Goal: Browse casually

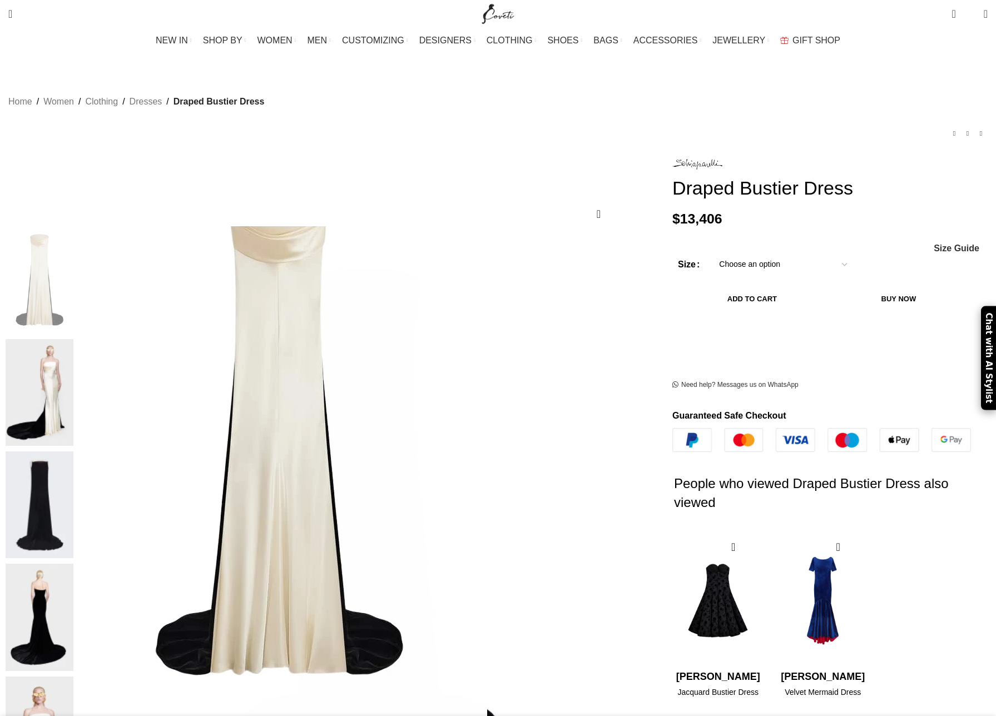
click at [73, 339] on img at bounding box center [40, 392] width 68 height 107
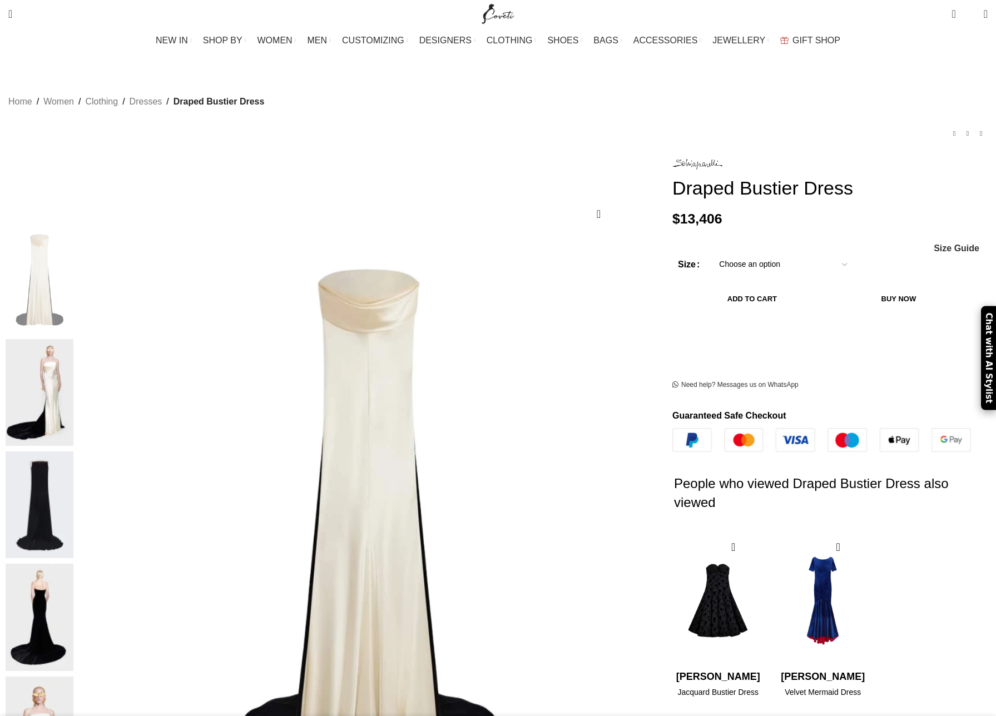
click at [73, 339] on img at bounding box center [40, 392] width 68 height 107
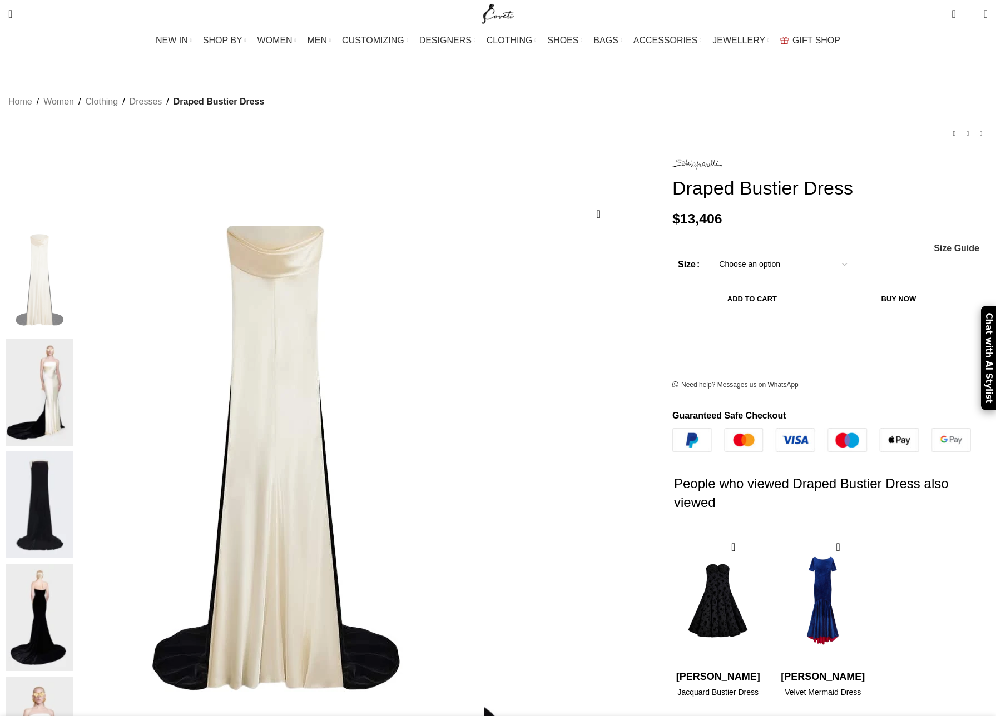
click at [328, 311] on img at bounding box center [275, 454] width 417 height 556
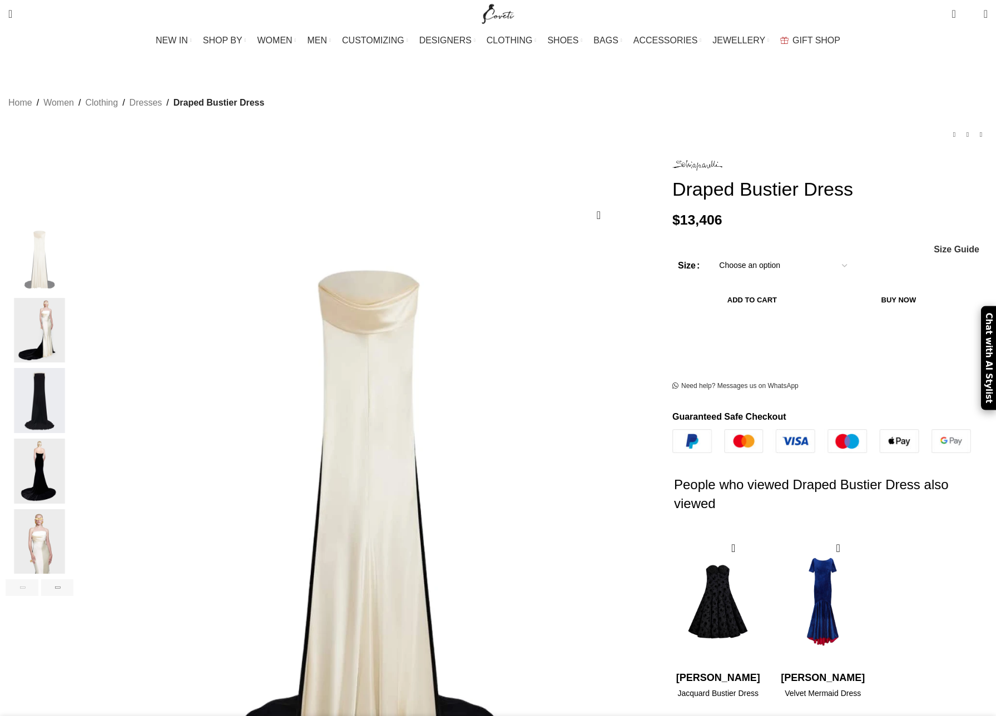
click at [73, 368] on img "3 / 6" at bounding box center [40, 400] width 68 height 65
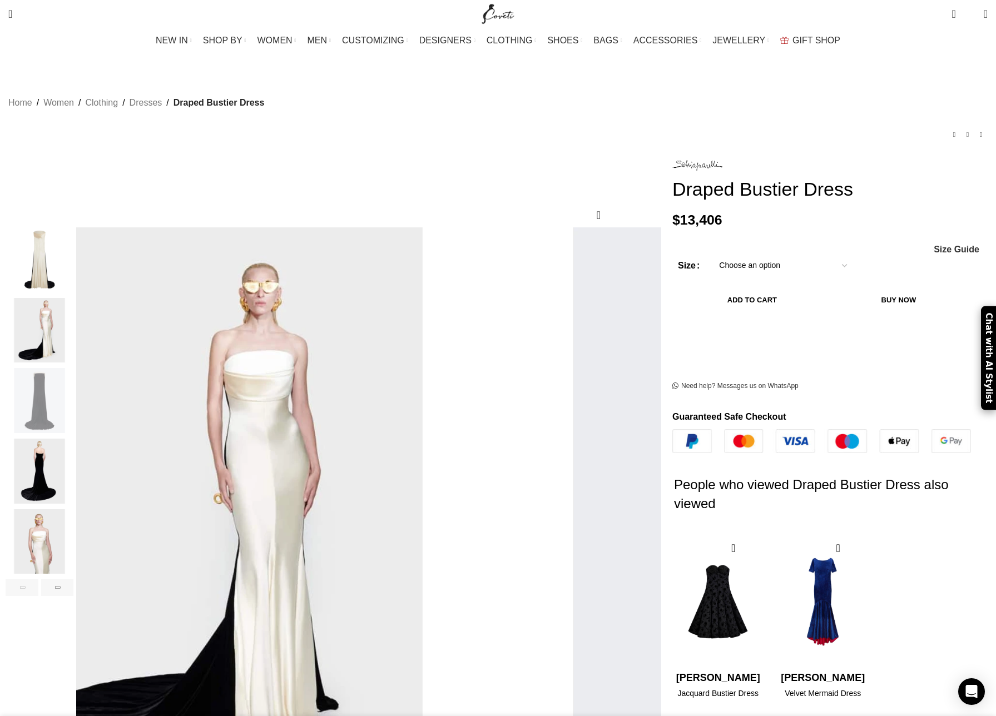
click at [73, 324] on img "2 / 6" at bounding box center [40, 330] width 68 height 65
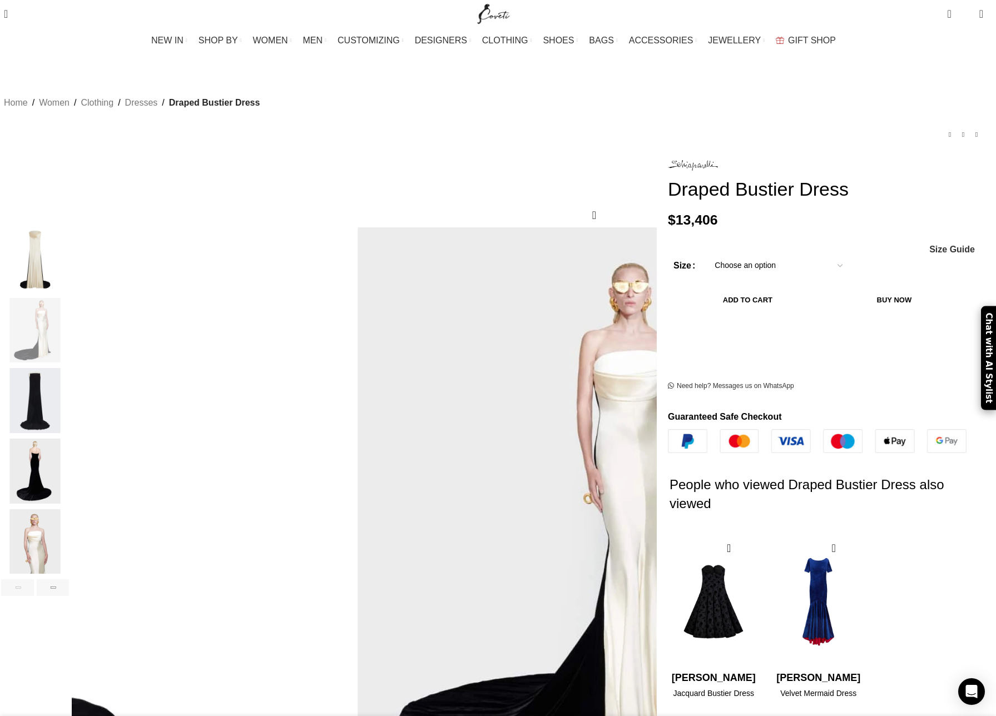
scroll to position [0, 117]
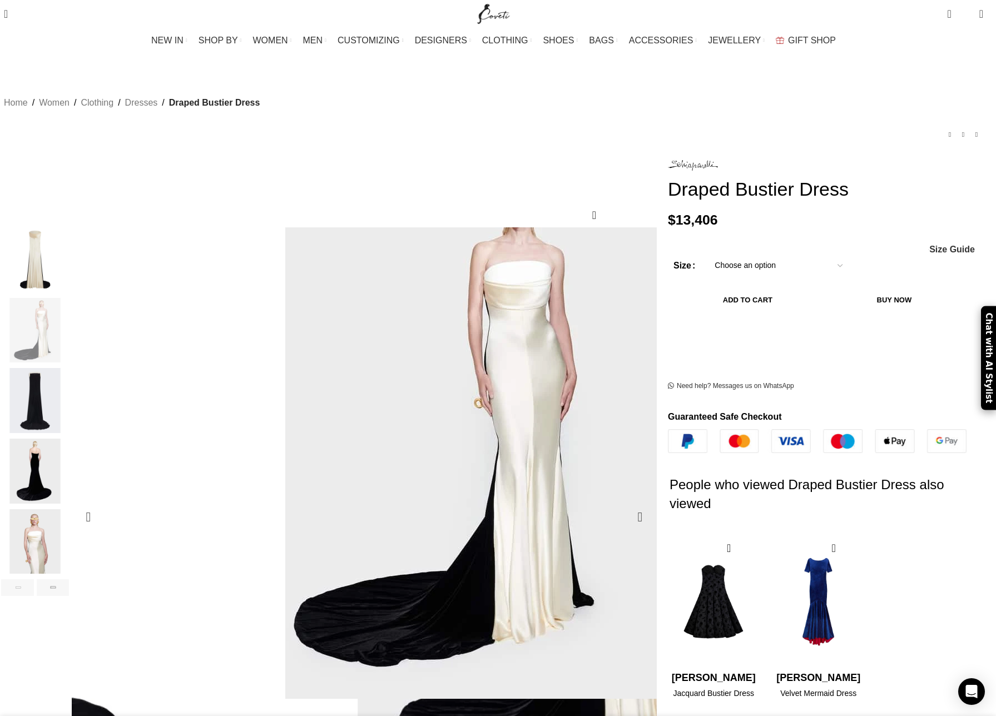
click at [442, 380] on img "2 / 6" at bounding box center [465, 421] width 417 height 556
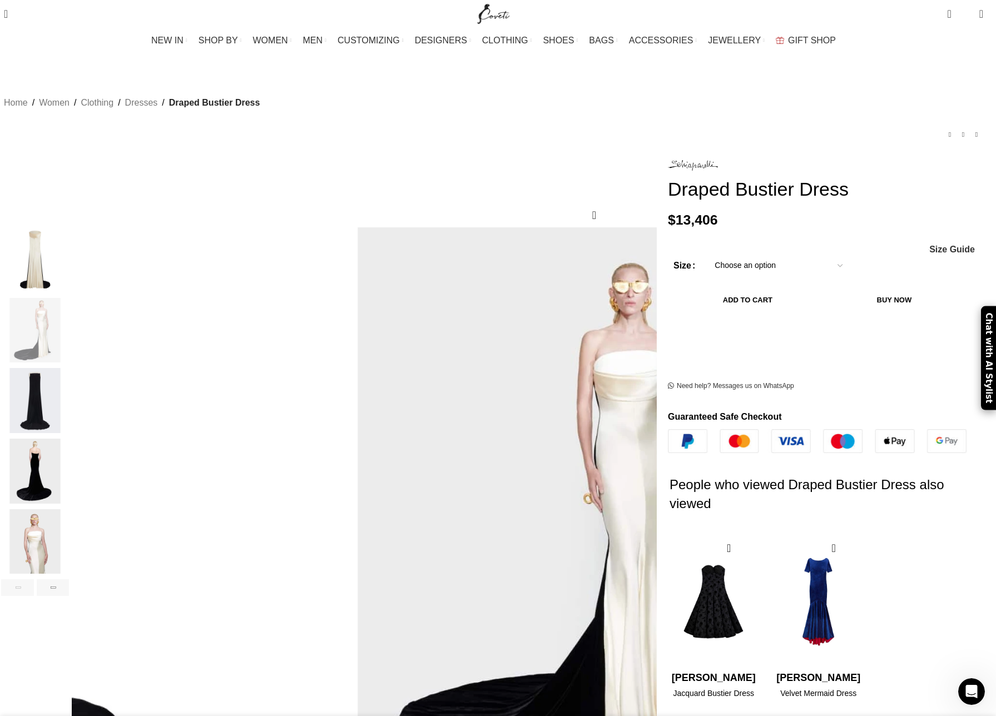
scroll to position [0, 351]
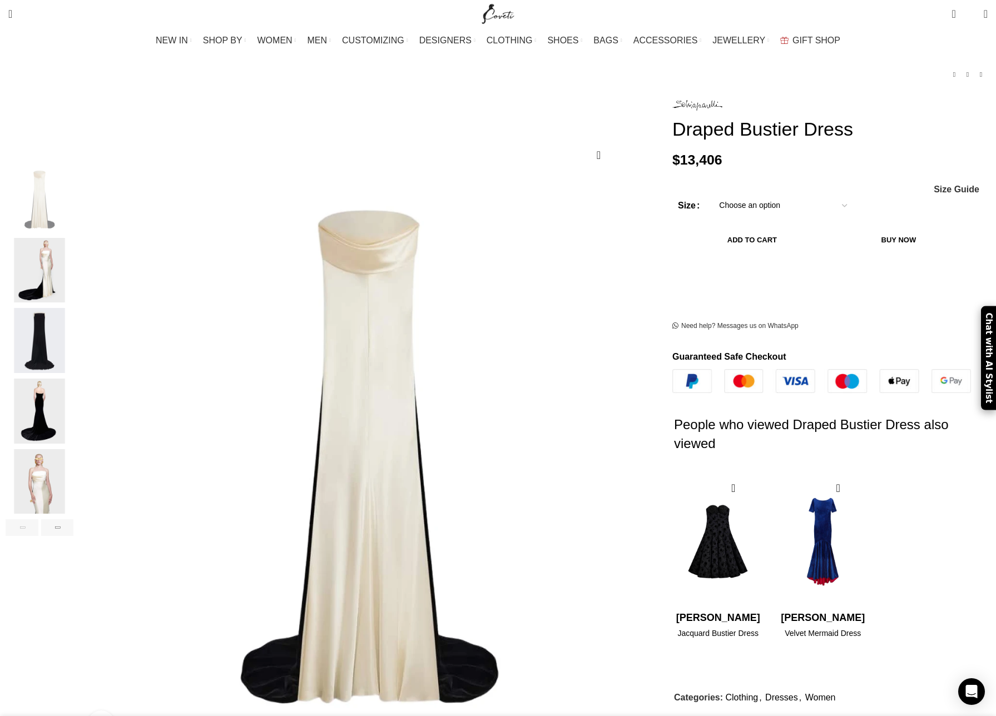
scroll to position [0, 1288]
